Goal: Contribute content: Add original content to the website for others to see

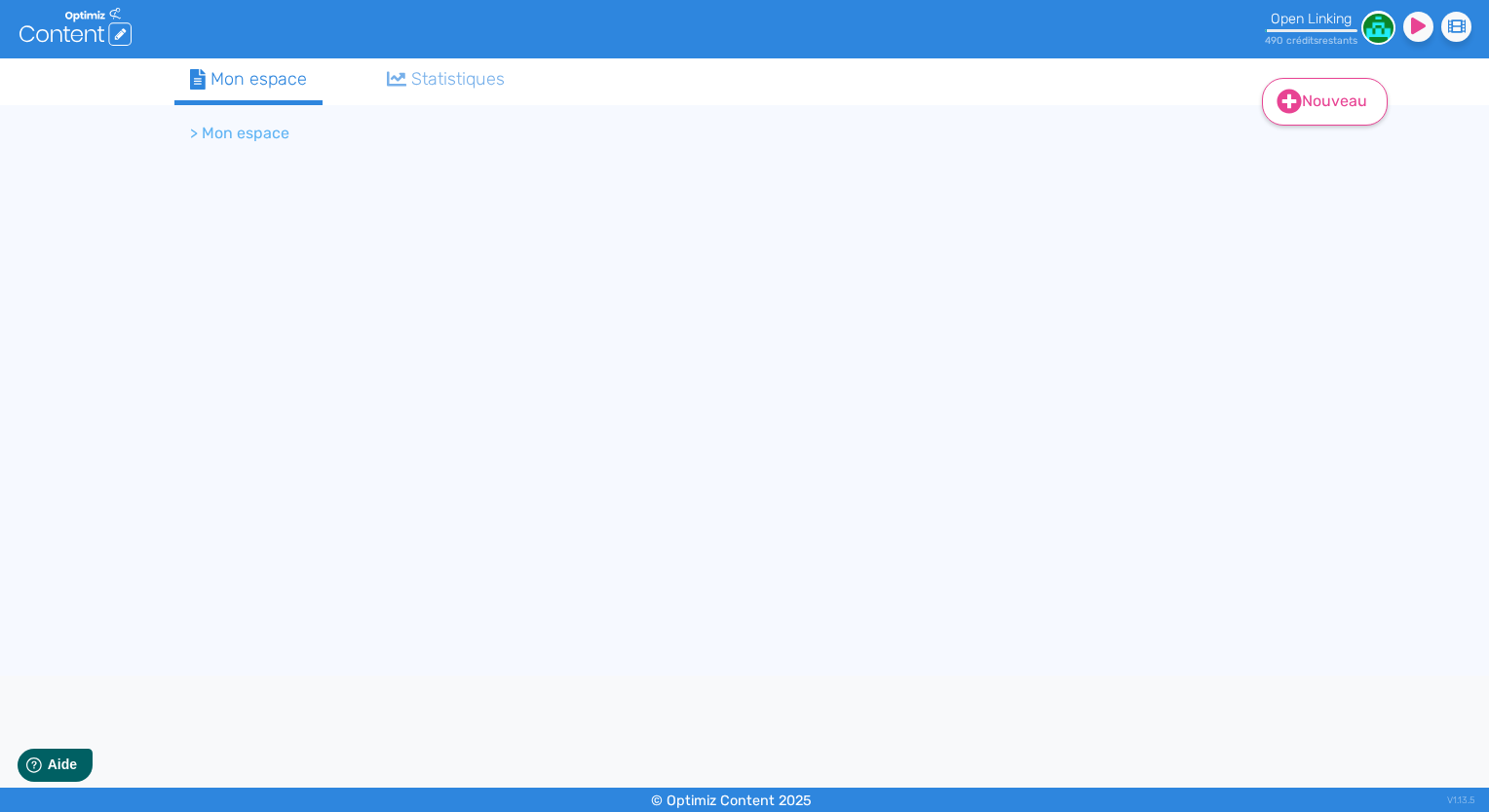
click at [1305, 102] on link "Nouveau" at bounding box center [1325, 101] width 126 height 47
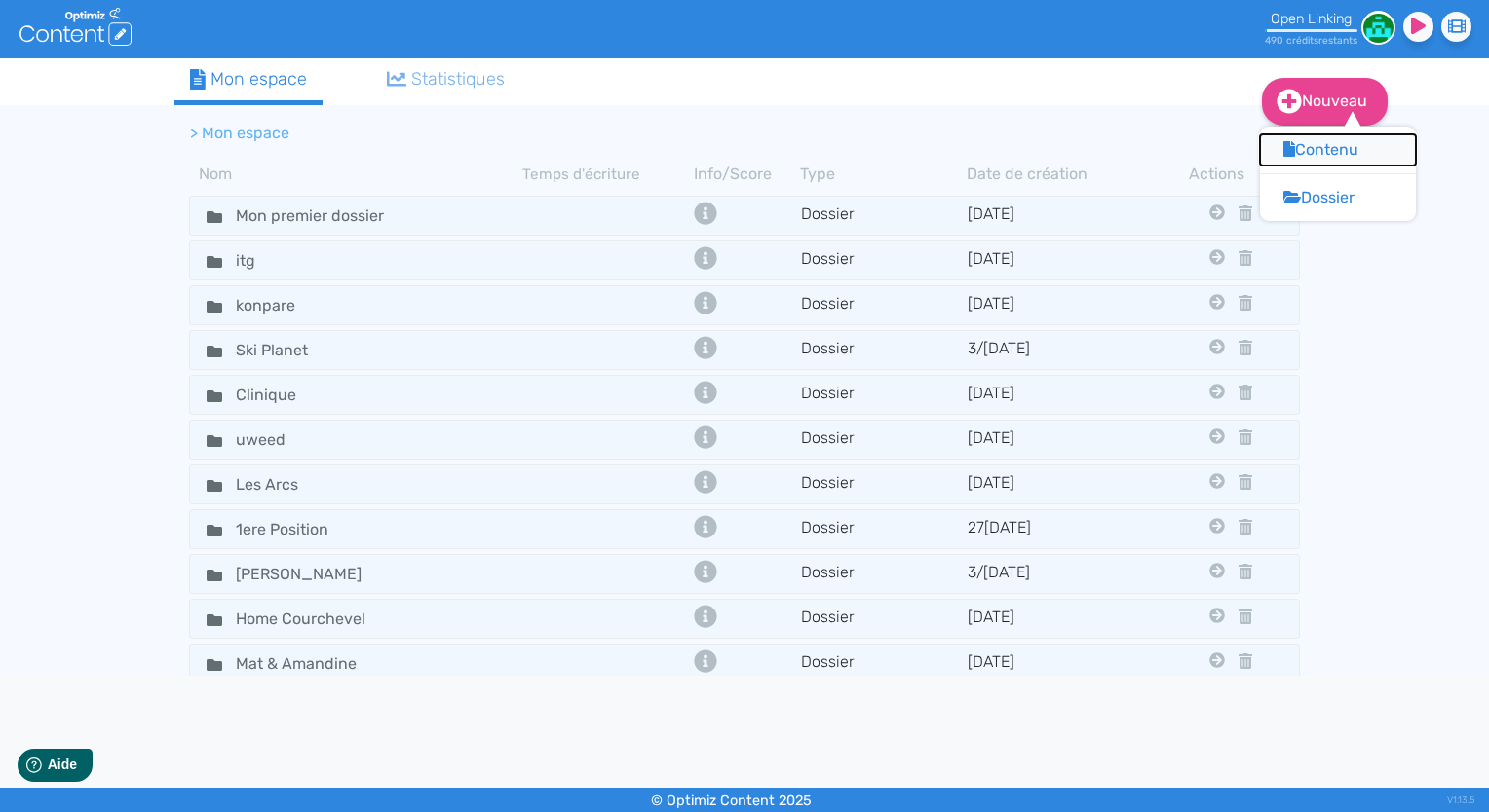
click at [1317, 139] on button "Contenu" at bounding box center [1337, 151] width 156 height 31
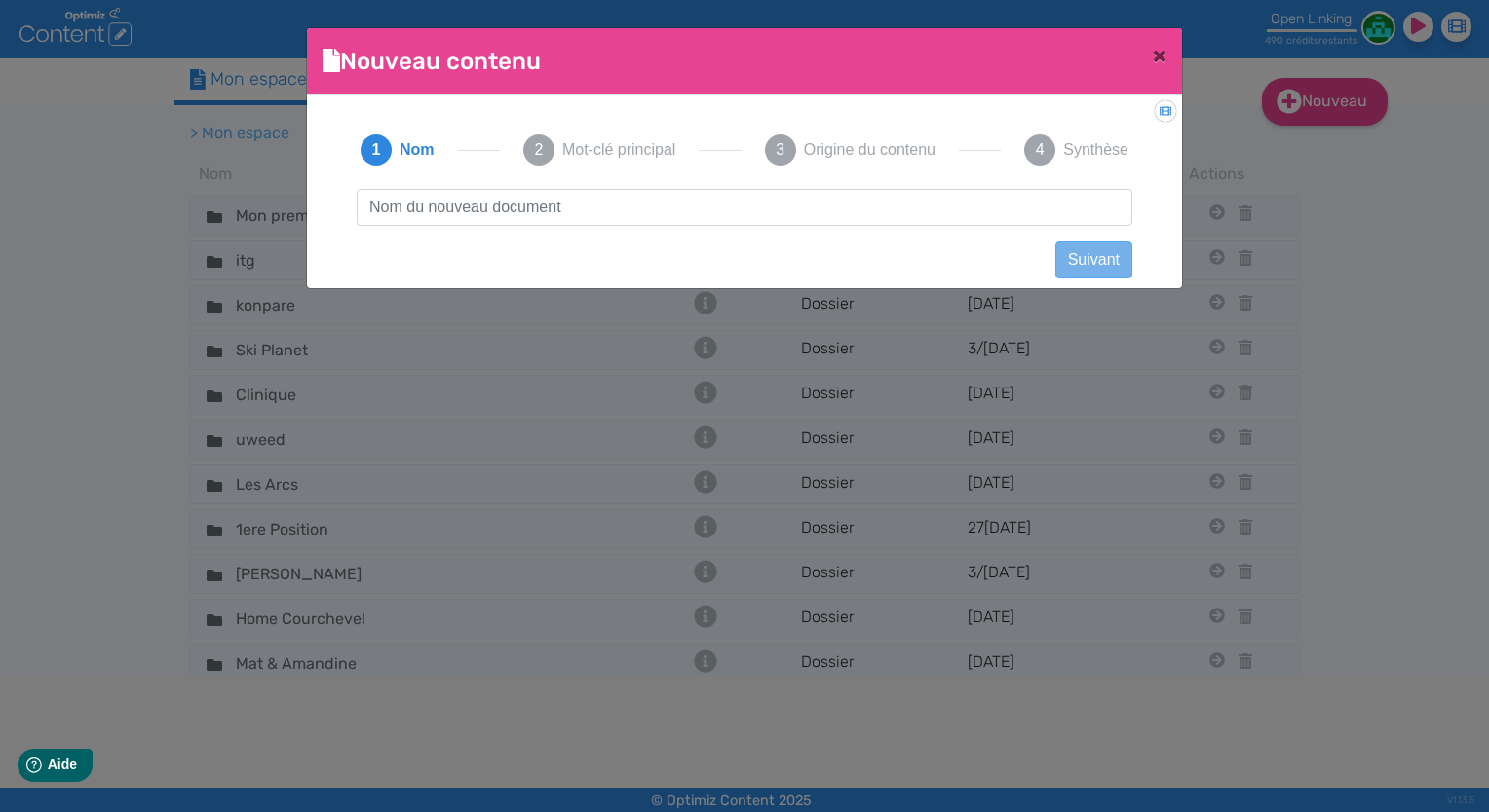
scroll to position [1, 0]
click at [907, 198] on input "text" at bounding box center [744, 208] width 776 height 37
type input "logiciel erp"
click at [1092, 268] on button "Suivant" at bounding box center [1094, 260] width 77 height 37
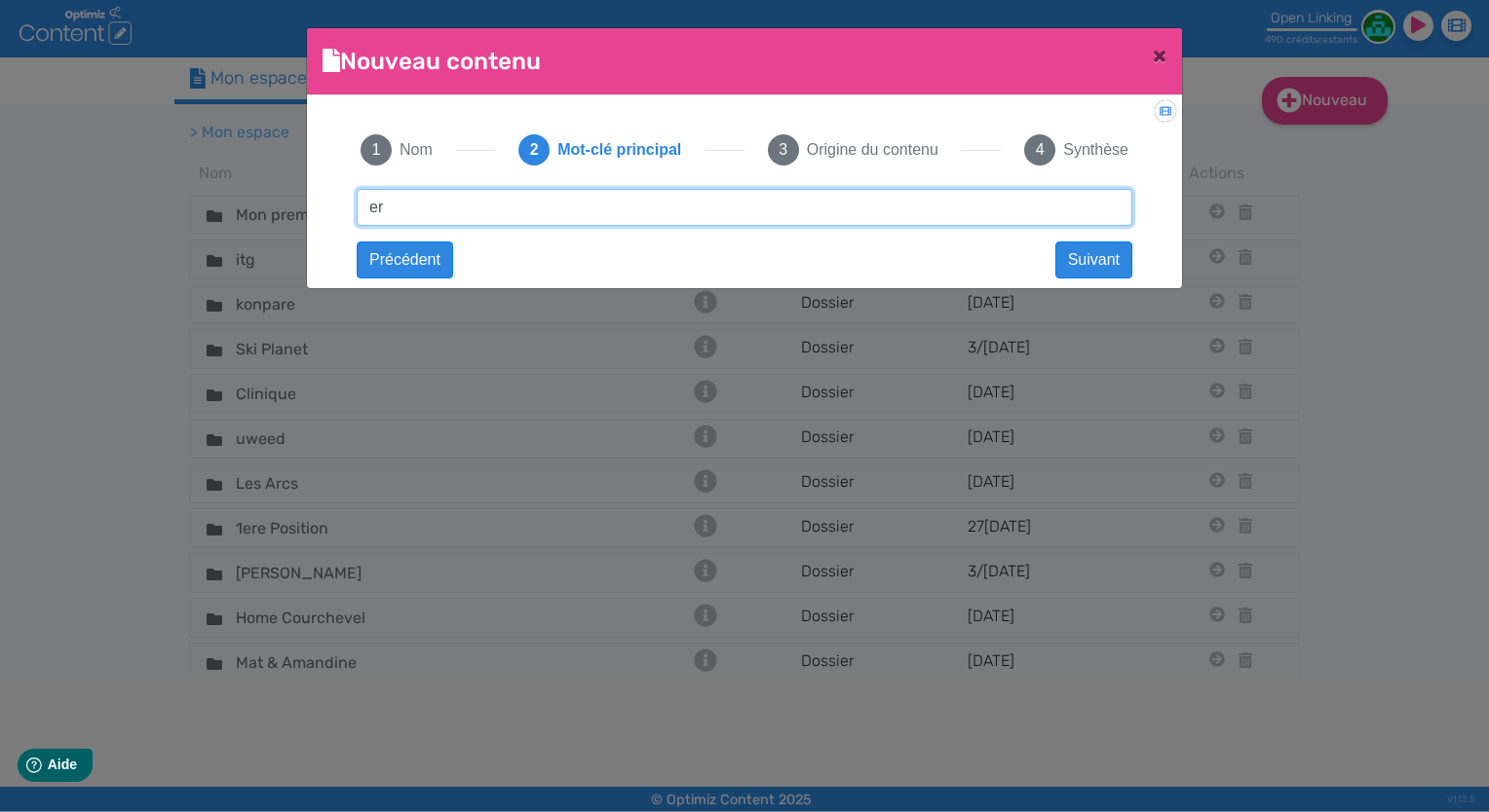
type input "e"
type input "logiciel erp"
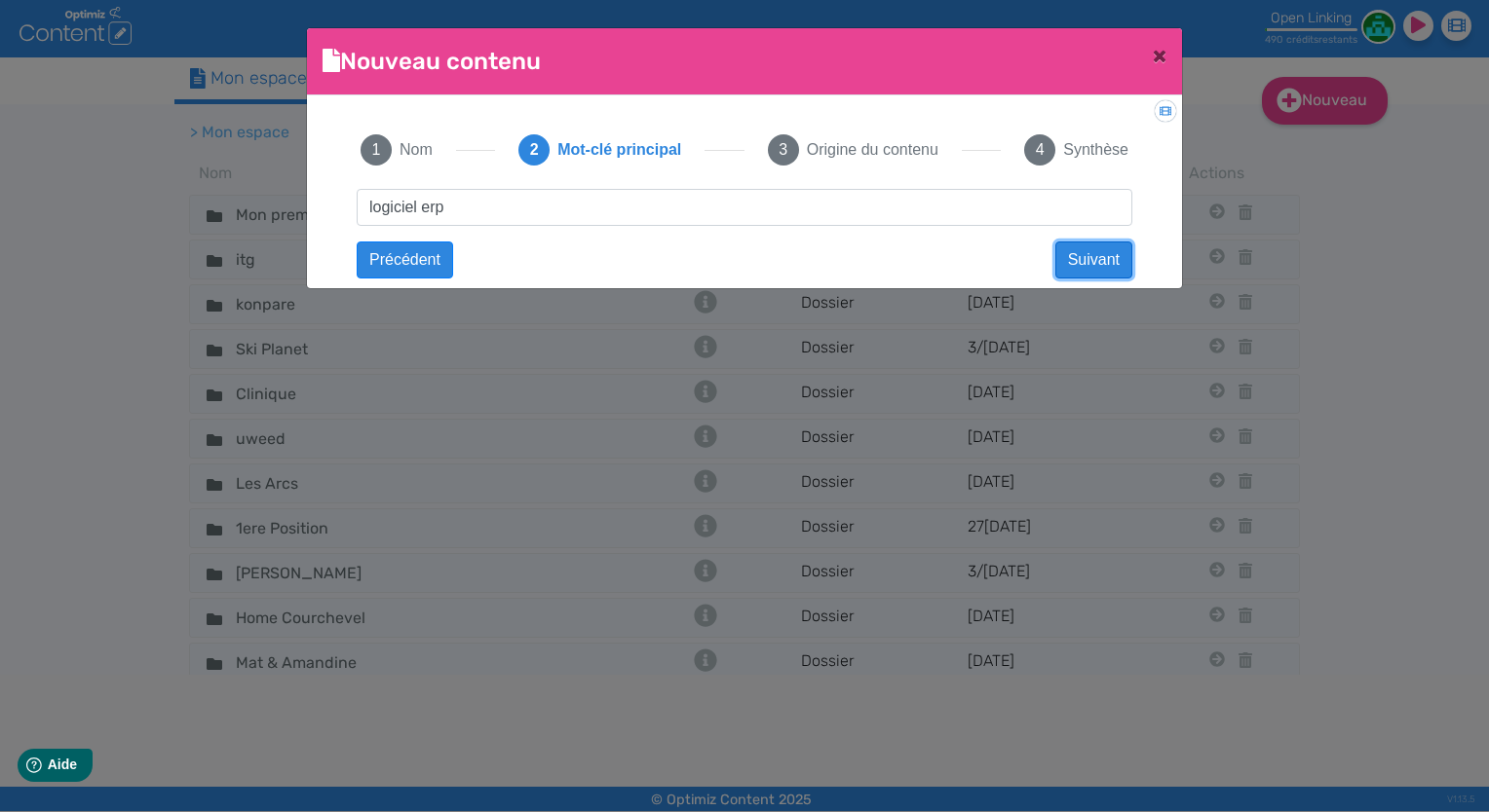
click at [1109, 268] on button "Suivant" at bounding box center [1094, 260] width 77 height 37
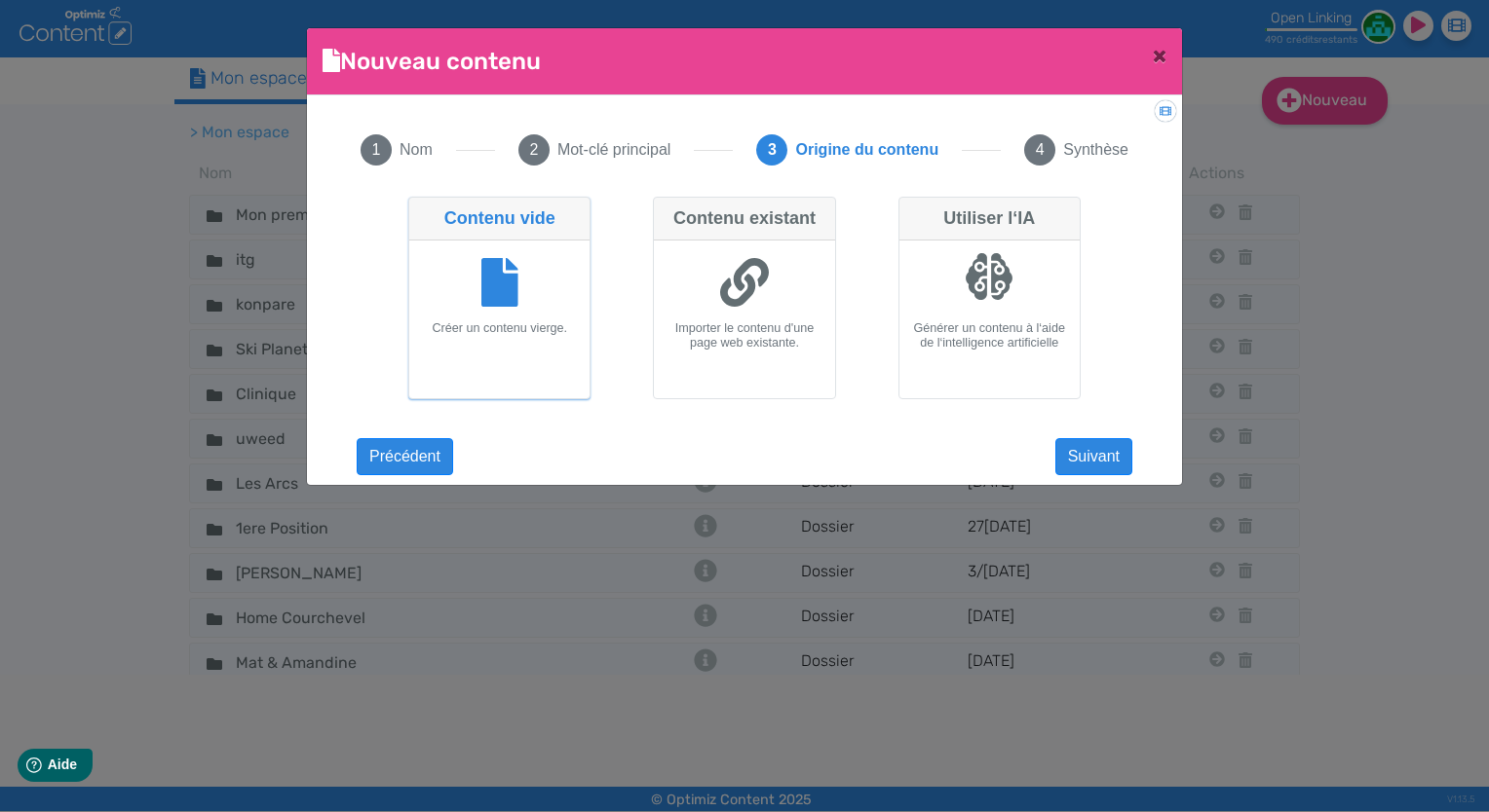
click at [1009, 317] on div at bounding box center [989, 284] width 164 height 73
click at [911, 210] on input "Utiliser l‘IA Générer un contenu à l‘aide de l‘intelligence artificielle" at bounding box center [904, 203] width 13 height 13
radio input "true"
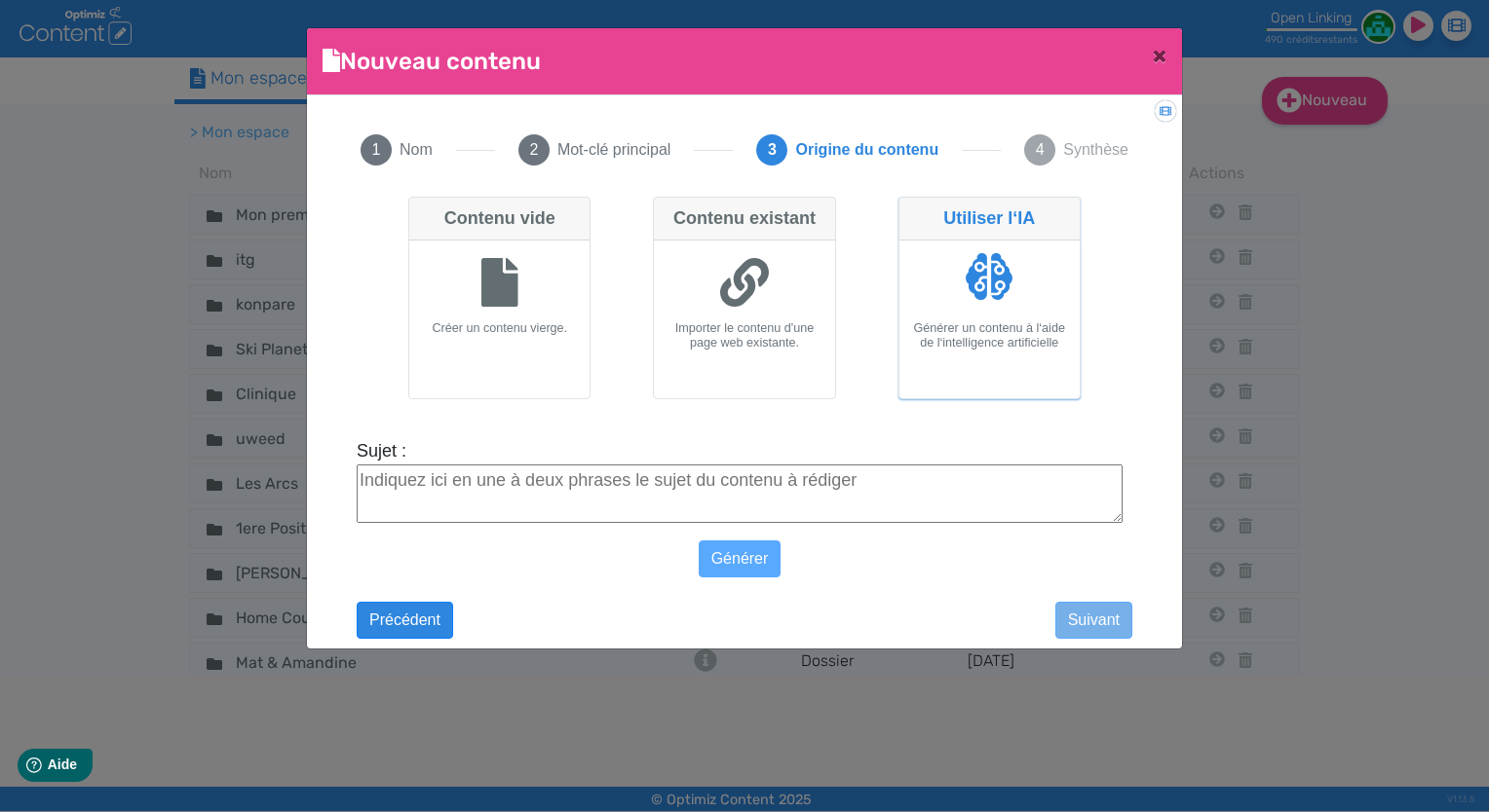
click at [1019, 489] on textarea "Sujet :" at bounding box center [740, 493] width 766 height 58
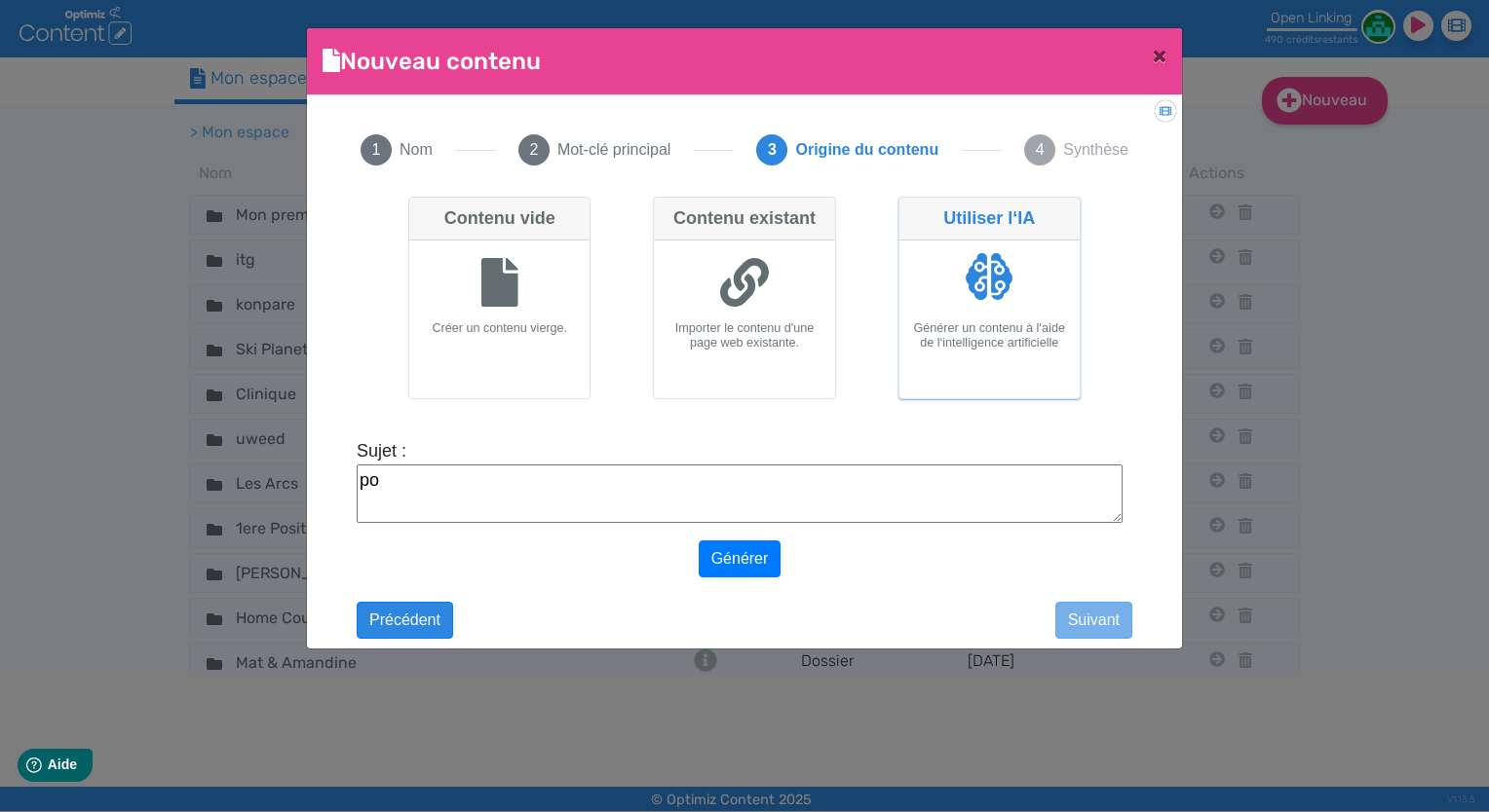
type textarea "p"
click at [635, 473] on textarea "refonte de la page" at bounding box center [740, 493] width 766 height 58
paste textarea "[URL][DOMAIN_NAME]"
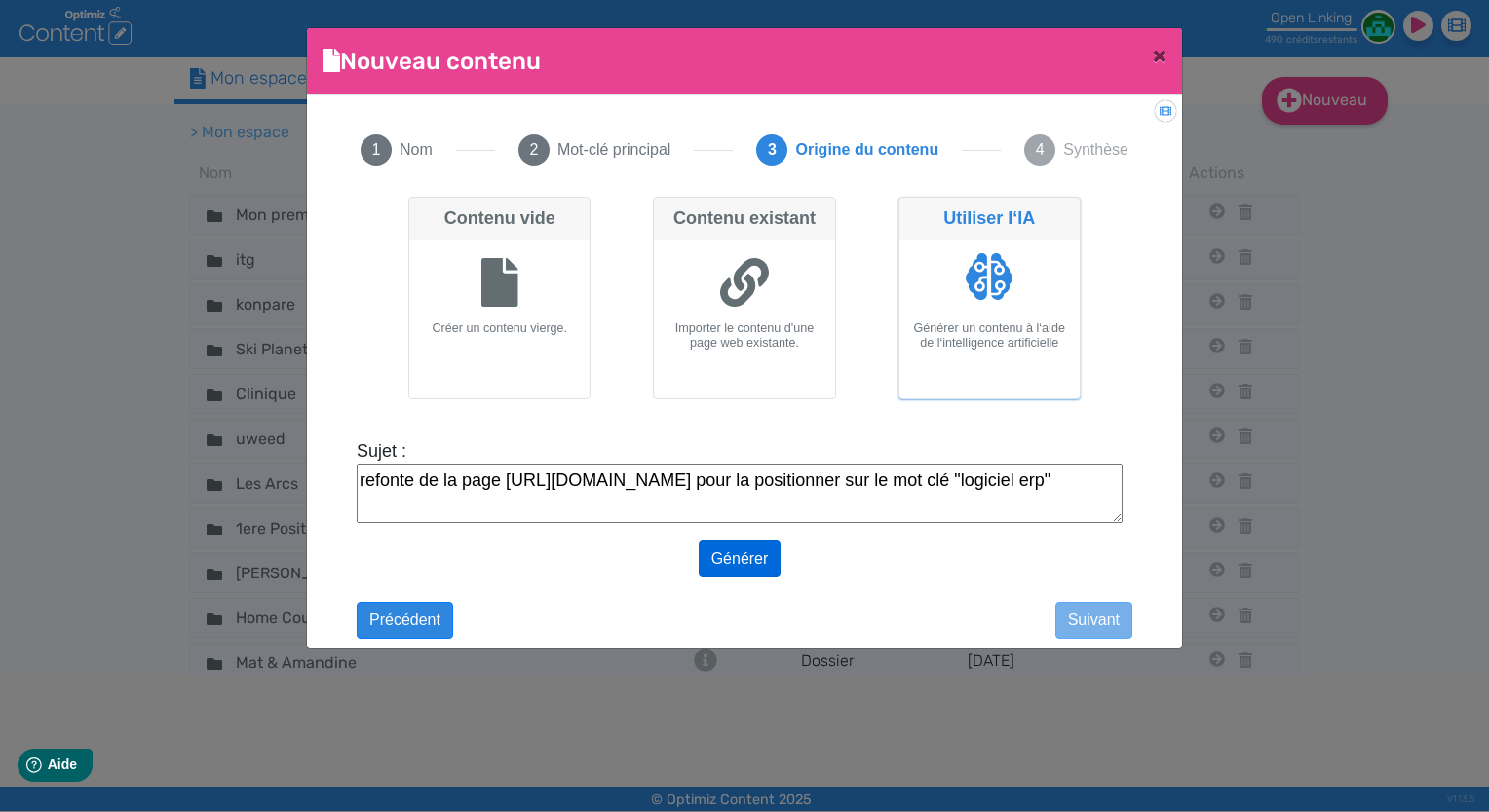
type textarea "refonte de la page [URL][DOMAIN_NAME] pour la positionner sur le mot clé "logic…"
click at [727, 557] on button "Générer" at bounding box center [740, 559] width 83 height 37
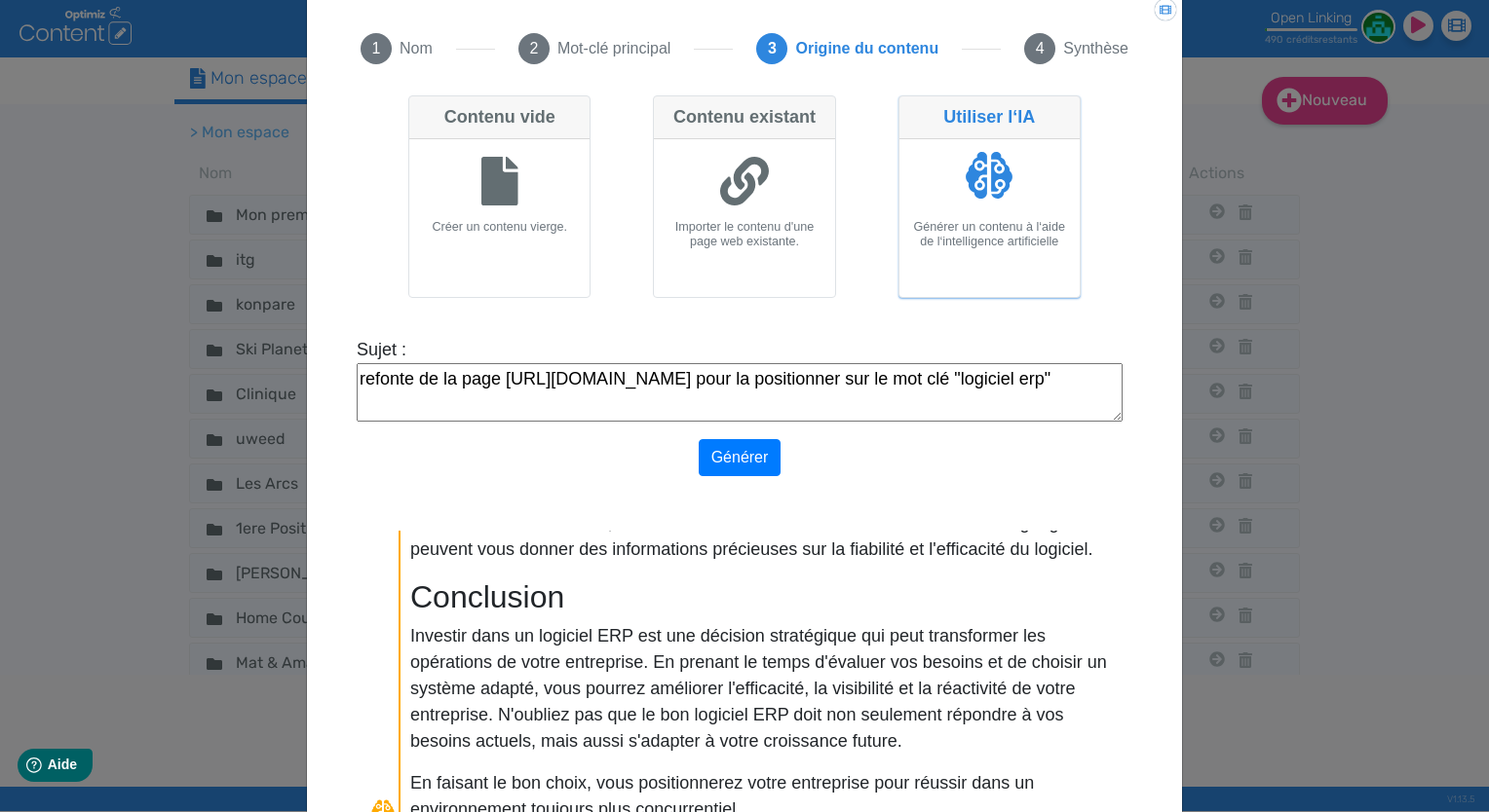
scroll to position [219, 0]
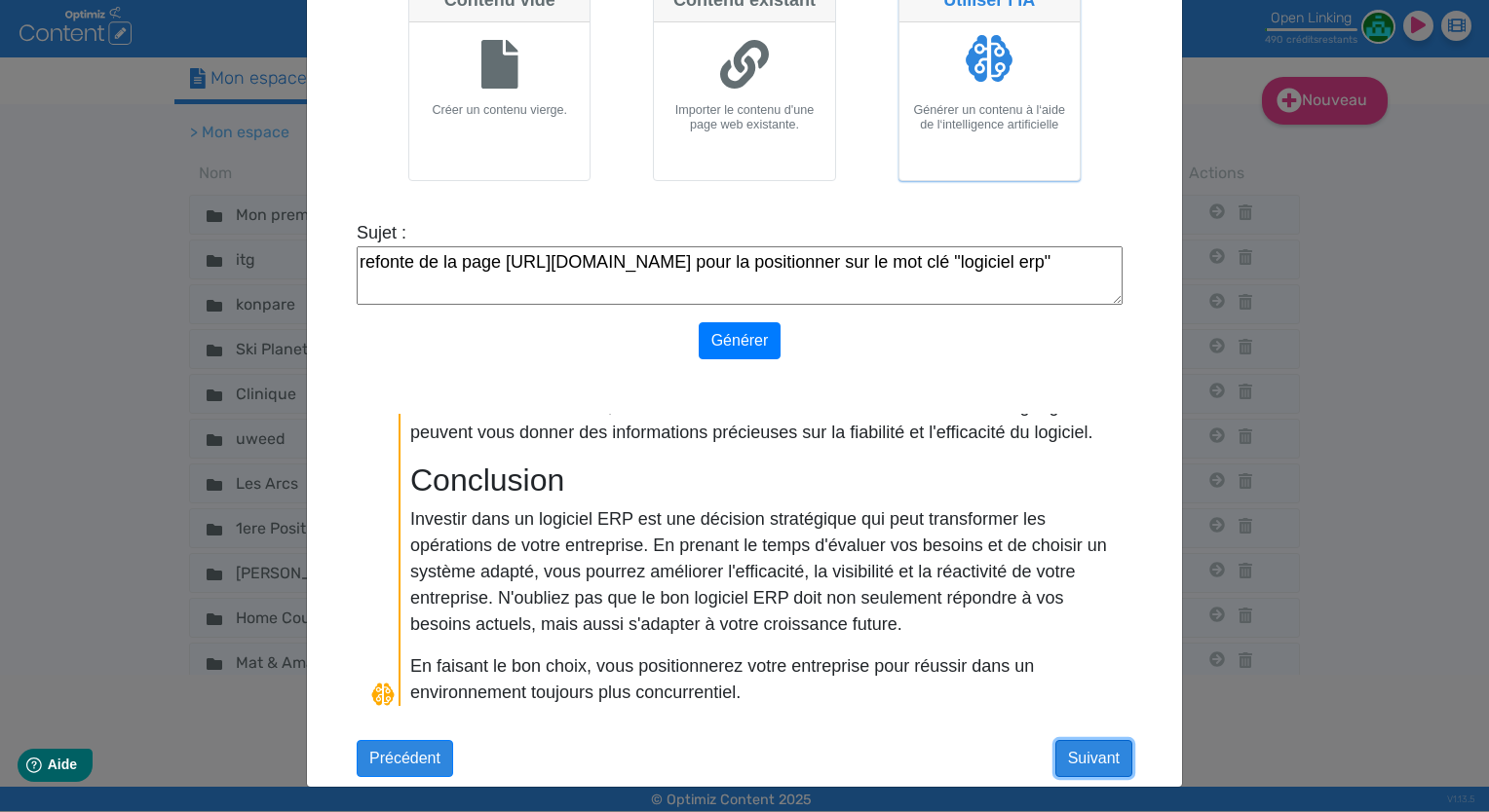
click at [1083, 748] on button "Suivant" at bounding box center [1094, 759] width 77 height 37
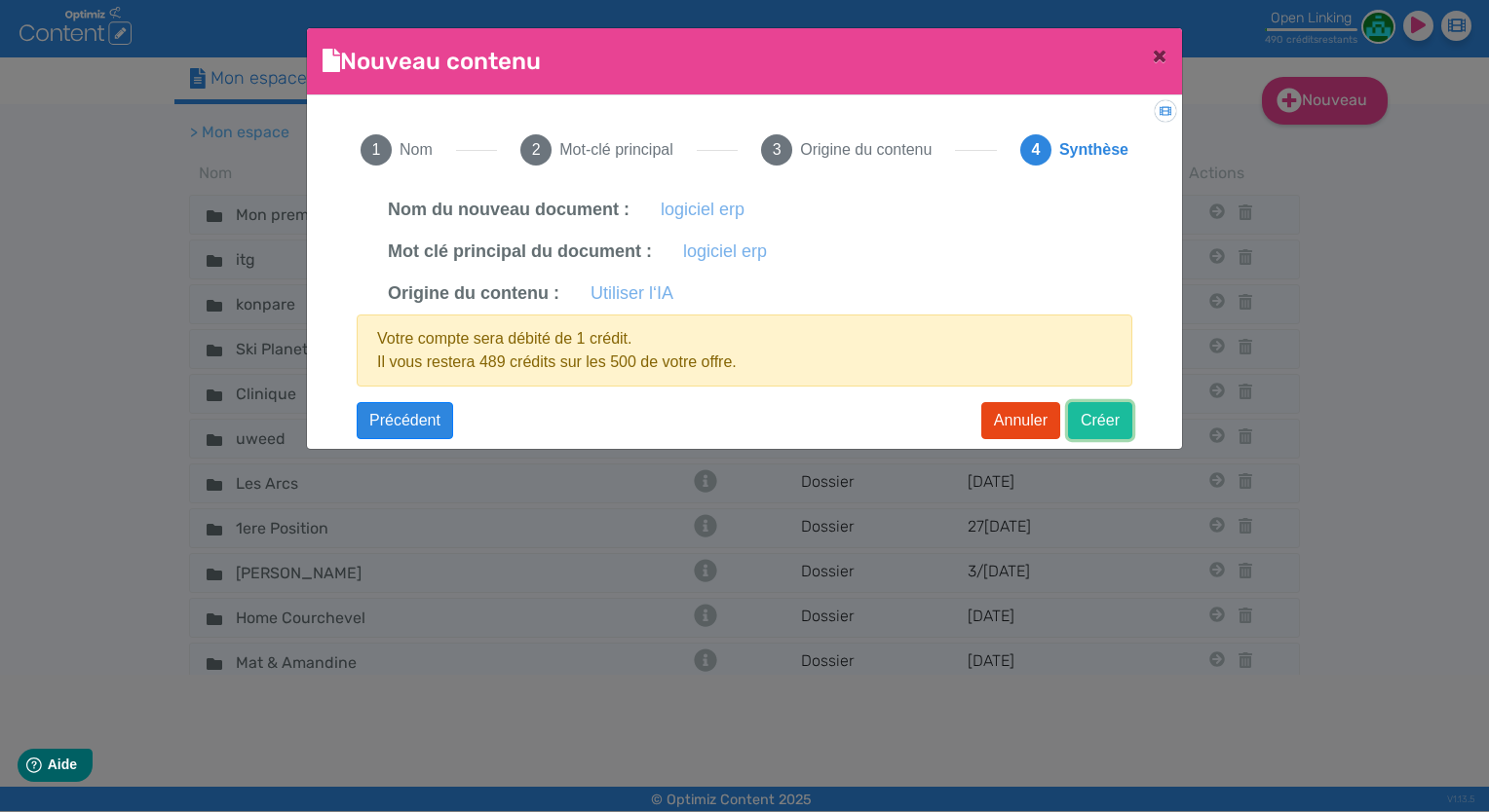
click at [1098, 414] on button "Créer" at bounding box center [1099, 421] width 64 height 37
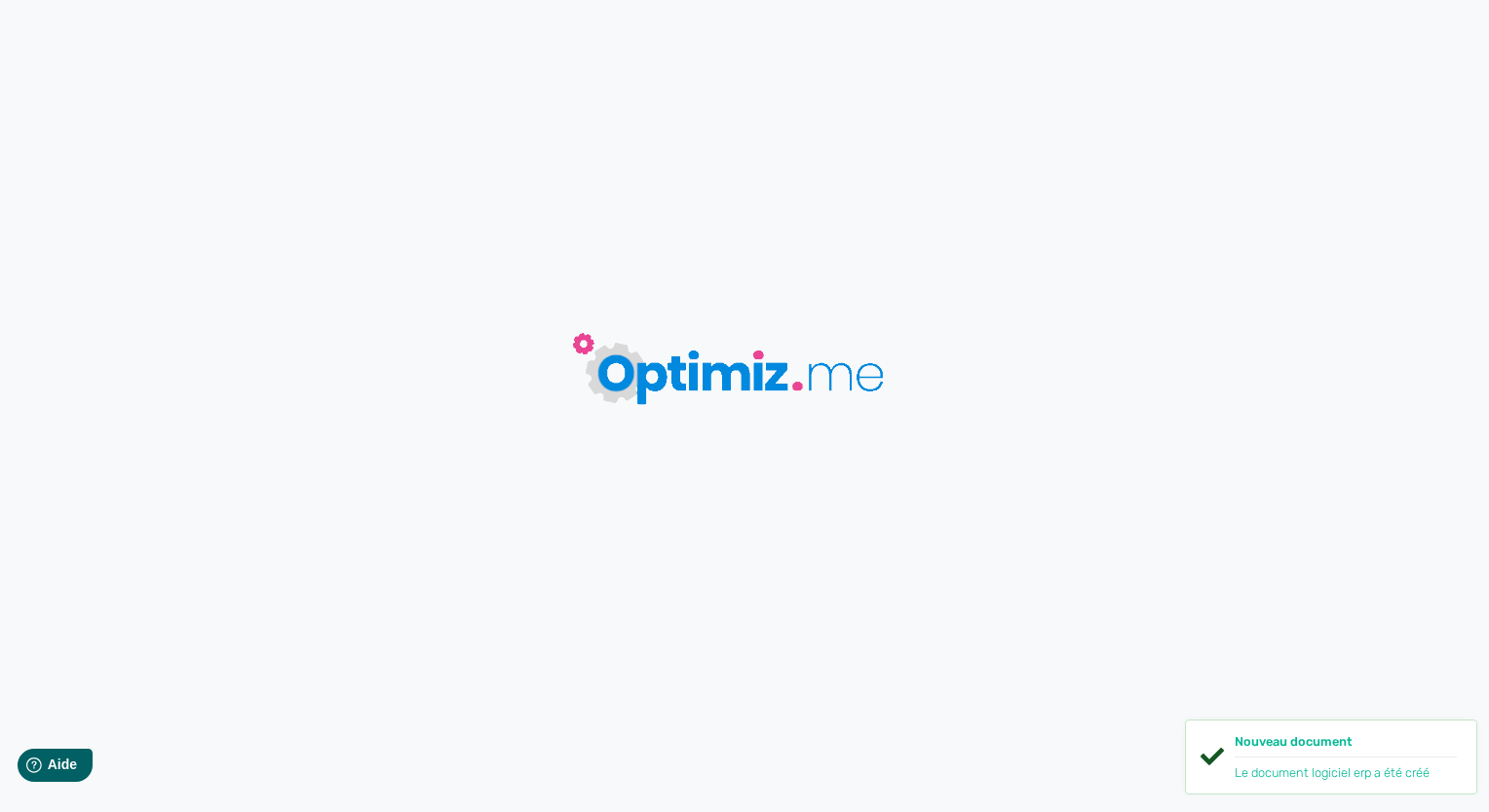
type input "logiciel erp"
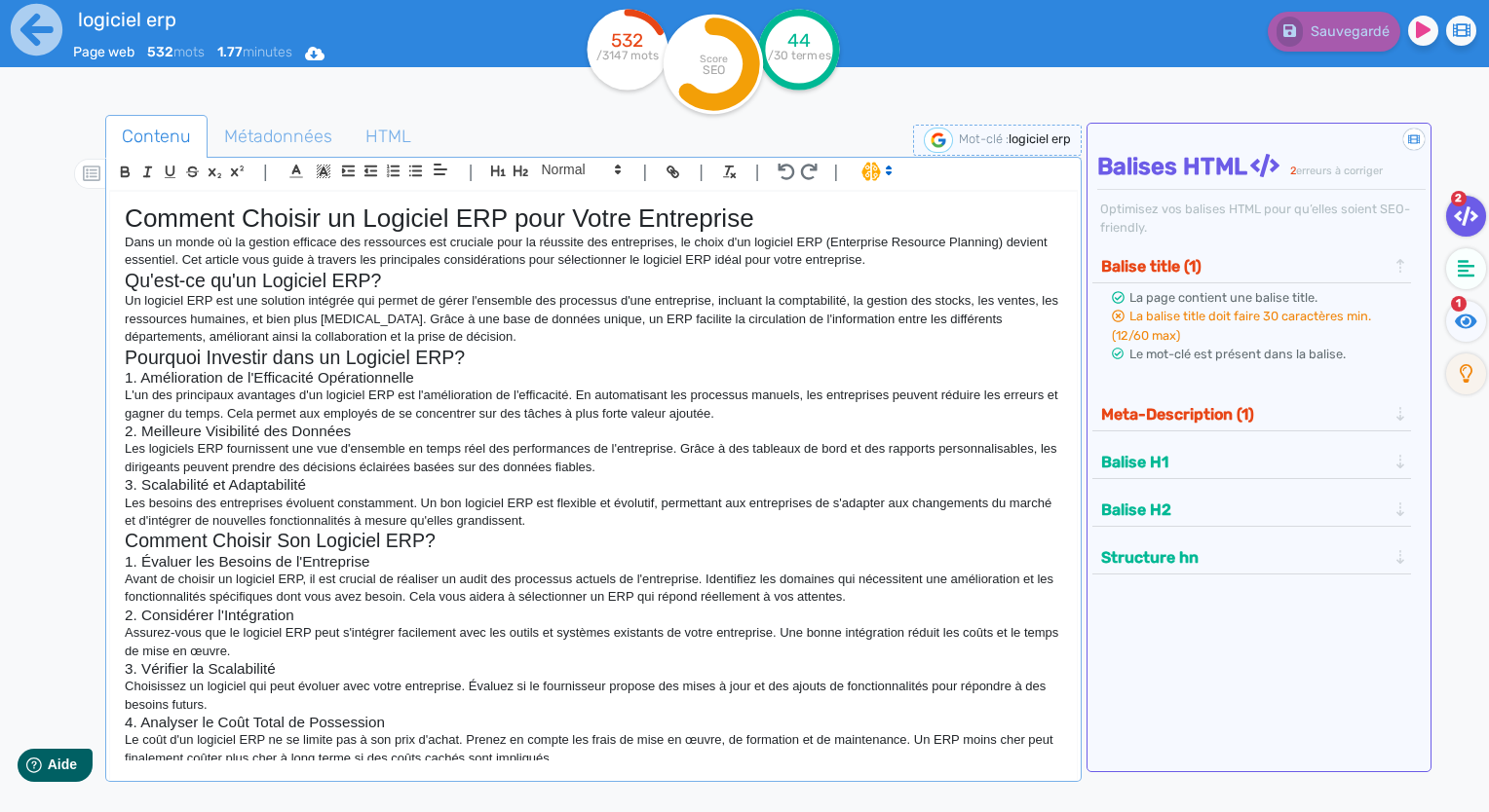
click at [1451, 306] on span "1" at bounding box center [1458, 304] width 16 height 16
click at [1461, 310] on span "1" at bounding box center [1458, 304] width 16 height 16
click at [1465, 322] on icon at bounding box center [1465, 321] width 23 height 15
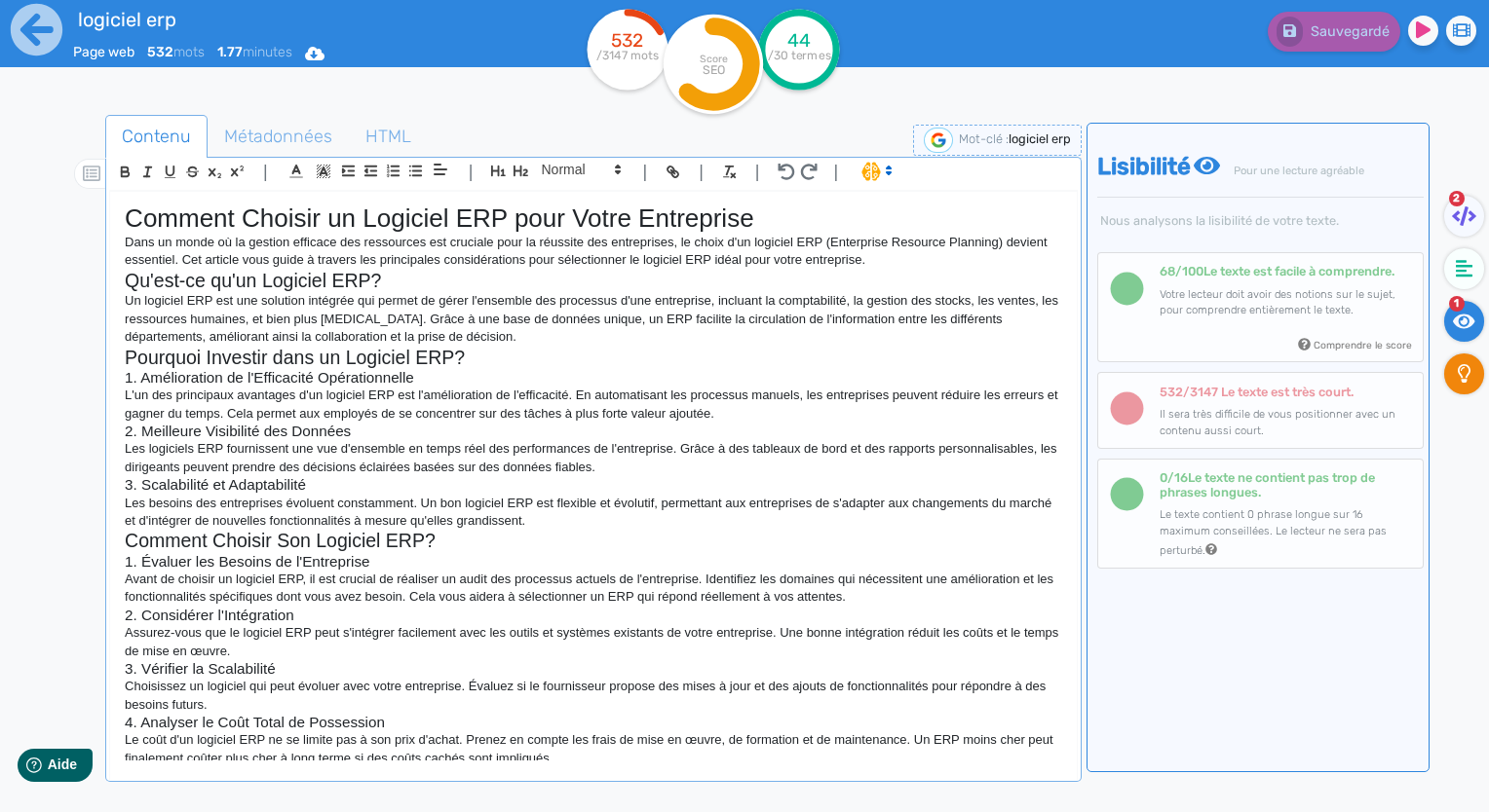
click at [1447, 368] on fa-icon at bounding box center [1463, 374] width 40 height 41
